Goal: Find specific page/section: Find specific page/section

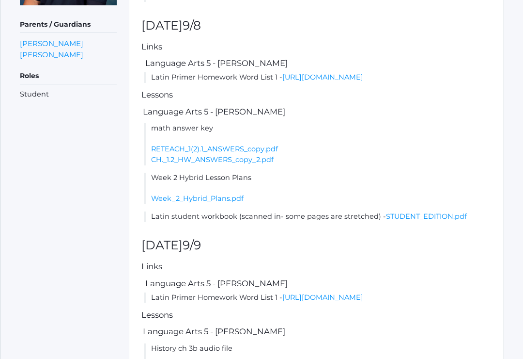
scroll to position [249, 0]
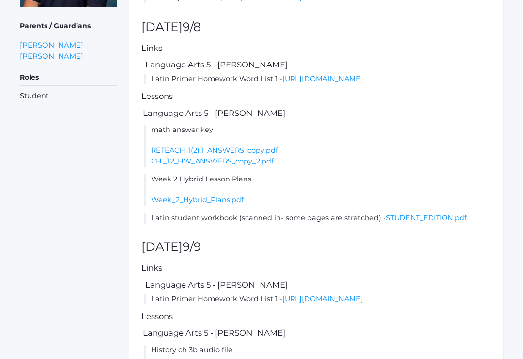
click at [363, 83] on link "[URL][DOMAIN_NAME]" at bounding box center [322, 79] width 81 height 9
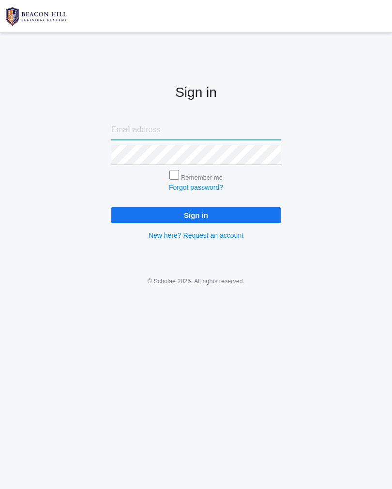
type input "[PERSON_NAME][EMAIL_ADDRESS][PERSON_NAME][DOMAIN_NAME]"
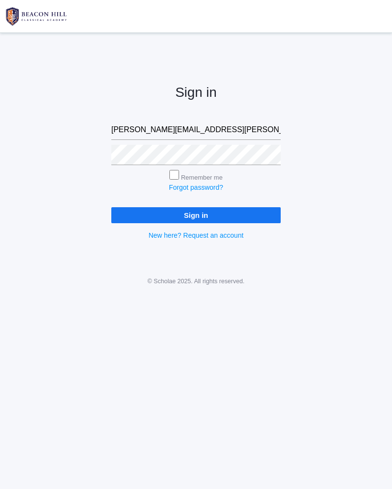
click at [196, 214] on input "Sign in" at bounding box center [196, 215] width 170 height 16
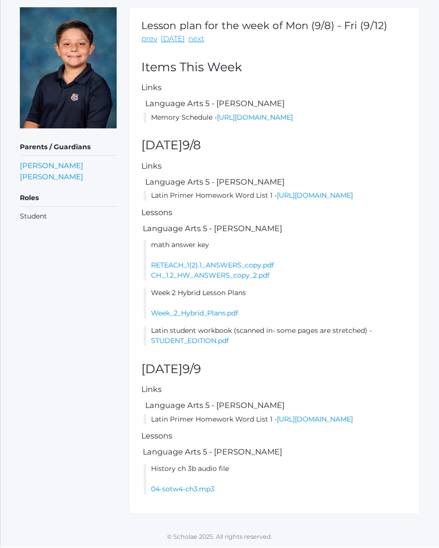
scroll to position [176, 0]
click at [353, 424] on link "[URL][DOMAIN_NAME]" at bounding box center [315, 419] width 76 height 9
